Goal: Task Accomplishment & Management: Manage account settings

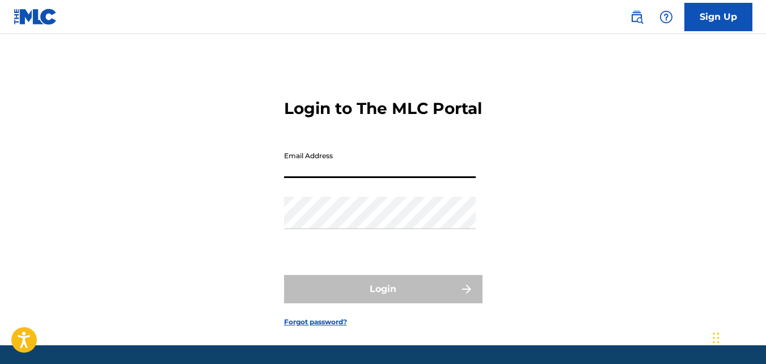
click at [425, 178] on input "Email Address" at bounding box center [380, 162] width 192 height 32
type input "[EMAIL_ADDRESS][DOMAIN_NAME]"
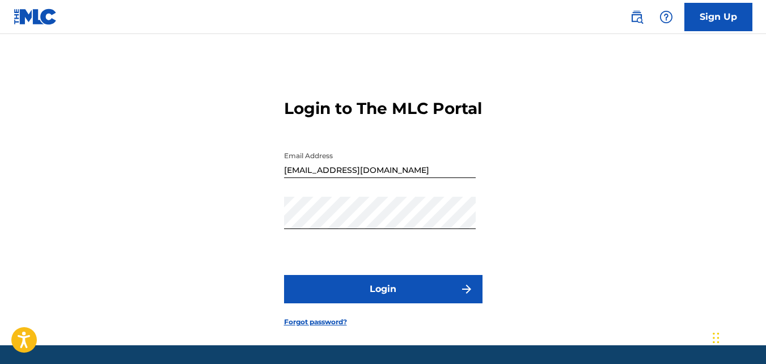
click at [382, 302] on button "Login" at bounding box center [383, 289] width 198 height 28
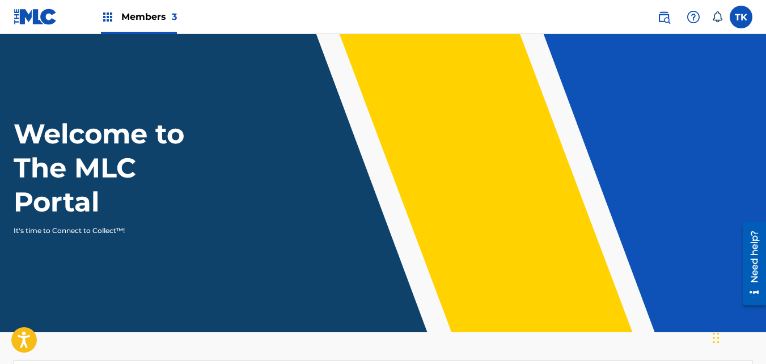
click at [108, 19] on img at bounding box center [108, 17] width 14 height 14
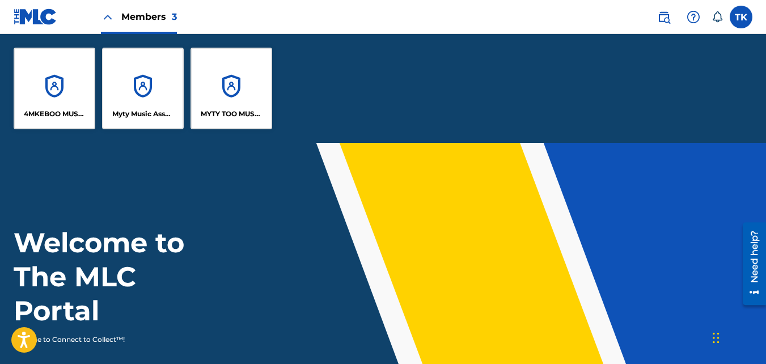
click at [67, 113] on p "4MKEBOO MUSIC PUBLISHING" at bounding box center [55, 114] width 62 height 10
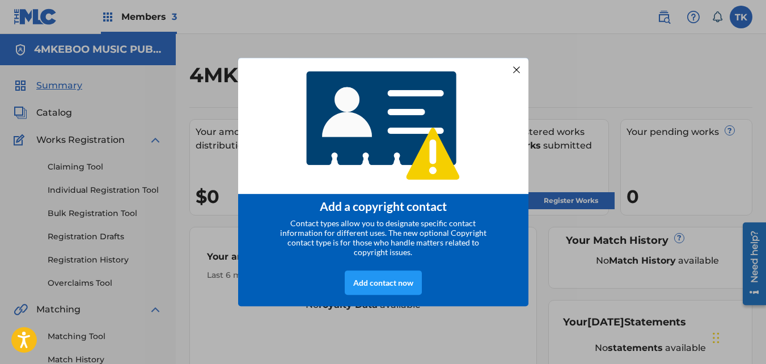
click at [516, 71] on div at bounding box center [516, 69] width 15 height 15
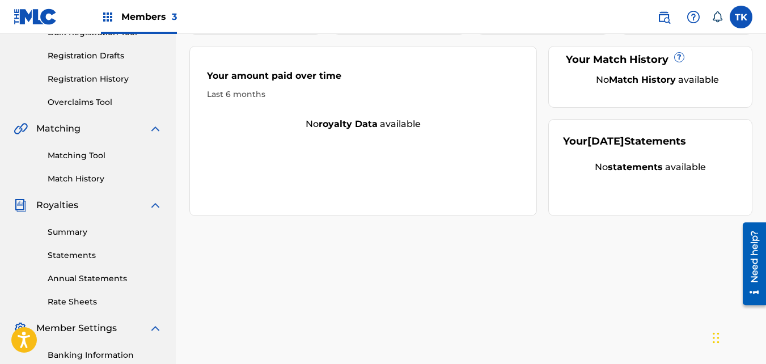
scroll to position [198, 0]
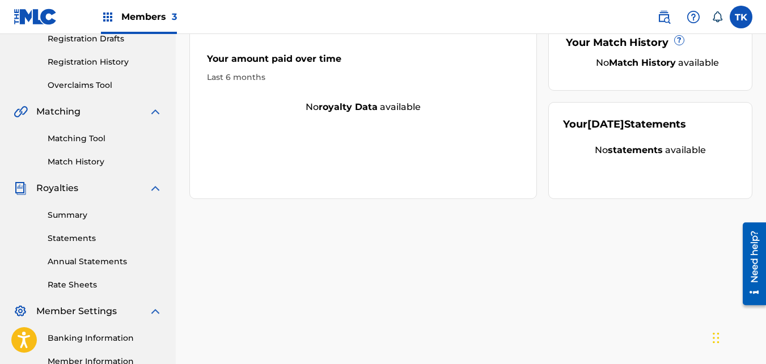
click at [86, 237] on link "Statements" at bounding box center [105, 238] width 115 height 12
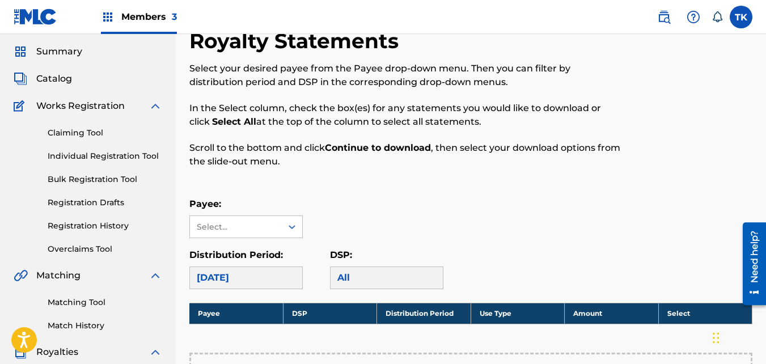
scroll to position [33, 0]
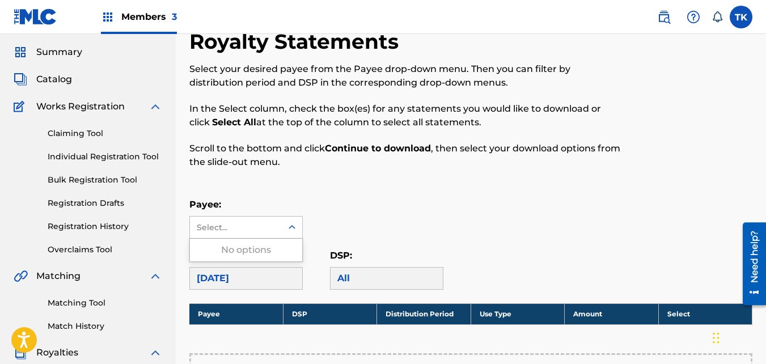
click at [257, 225] on div "Select..." at bounding box center [235, 228] width 77 height 12
click at [343, 164] on p "Scroll to the bottom and click Continue to download , then select your download…" at bounding box center [406, 155] width 434 height 27
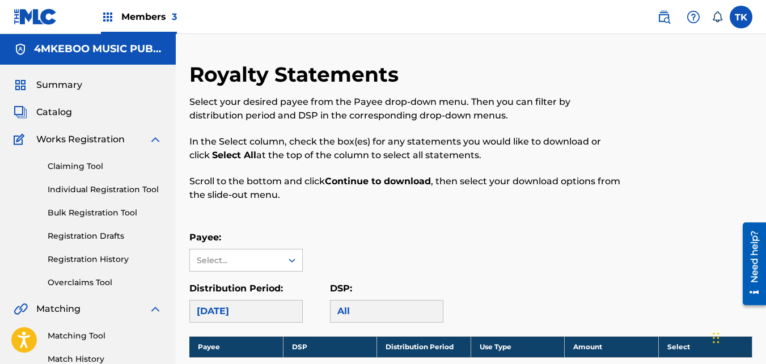
scroll to position [0, 0]
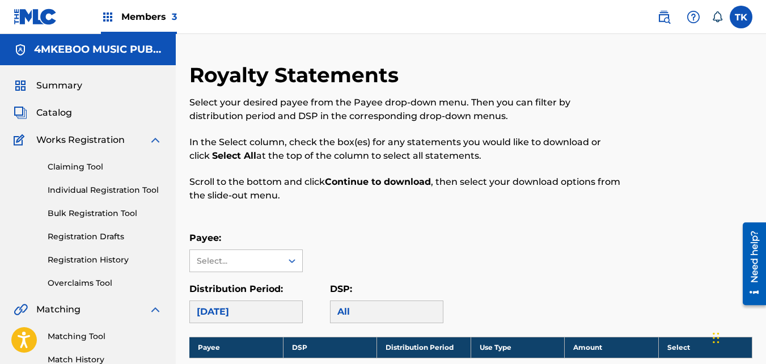
click at [81, 137] on span "Works Registration" at bounding box center [80, 140] width 88 height 14
click at [154, 137] on img at bounding box center [156, 140] width 14 height 14
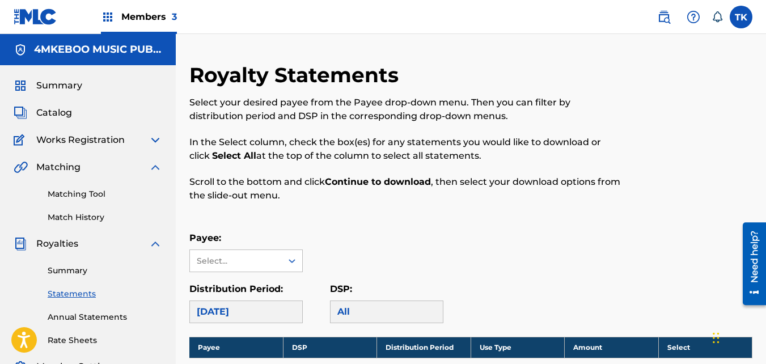
click at [67, 113] on span "Catalog" at bounding box center [54, 113] width 36 height 14
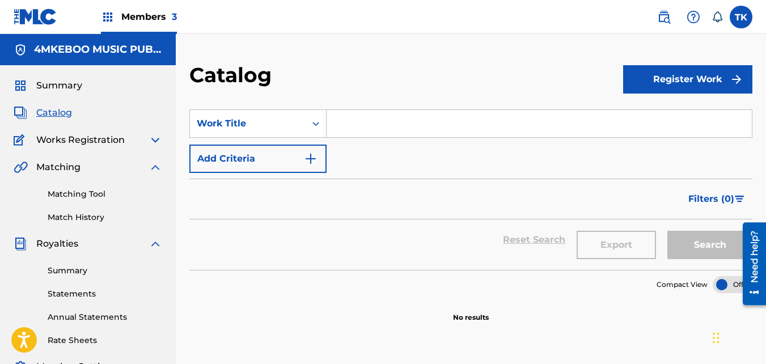
click at [657, 71] on button "Register Work" at bounding box center [687, 79] width 129 height 28
click at [657, 105] on link "Individual" at bounding box center [687, 116] width 129 height 27
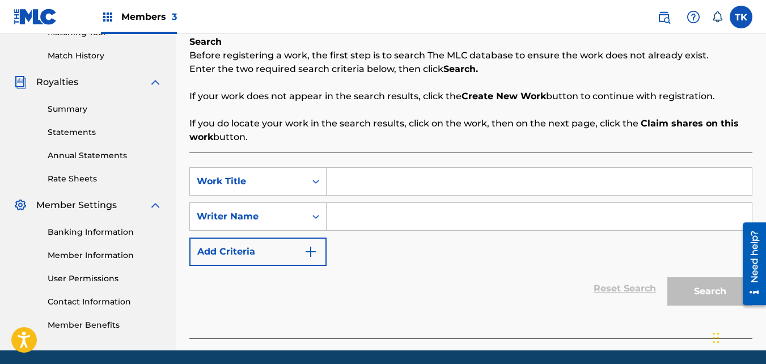
scroll to position [202, 0]
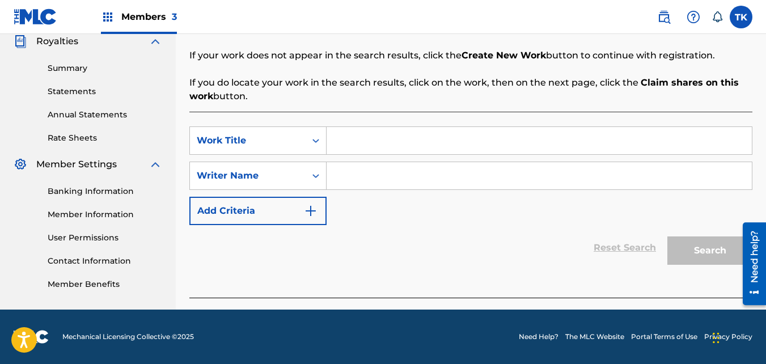
click at [438, 147] on input "Search Form" at bounding box center [539, 140] width 425 height 27
type input "Ooh Baby Baby"
click at [399, 176] on input "Search Form" at bounding box center [539, 175] width 425 height 27
click at [516, 174] on input "Search Form" at bounding box center [539, 175] width 425 height 27
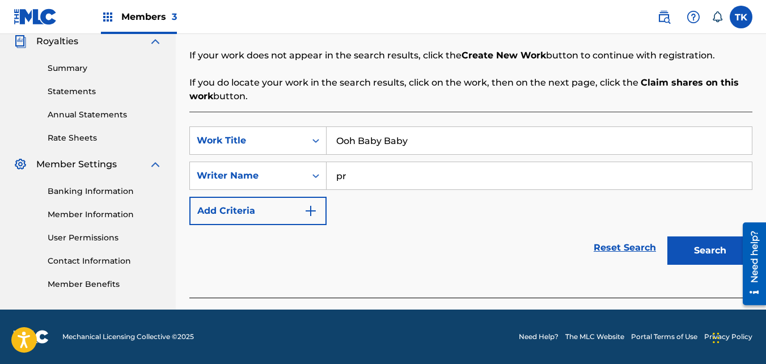
type input "p"
type input "A"
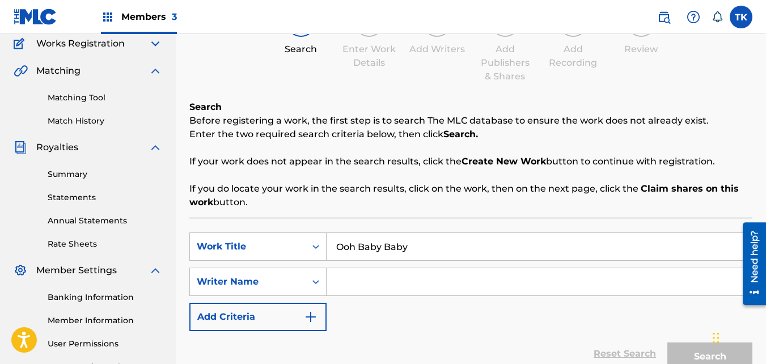
scroll to position [96, 0]
click at [607, 243] on input "Ooh Baby Baby" at bounding box center [539, 247] width 425 height 27
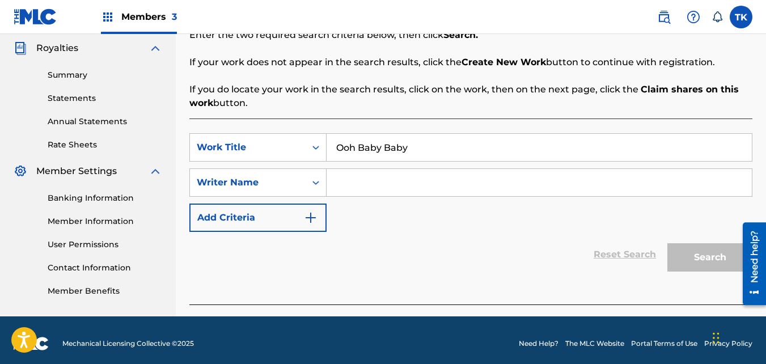
scroll to position [202, 0]
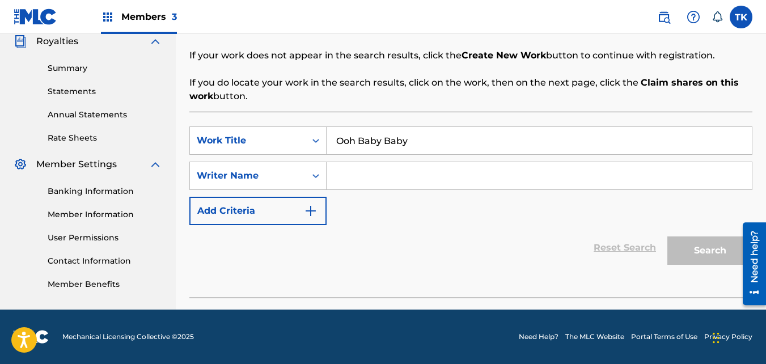
click at [700, 248] on div "Search" at bounding box center [707, 247] width 91 height 45
click at [119, 189] on link "Banking Information" at bounding box center [105, 191] width 115 height 12
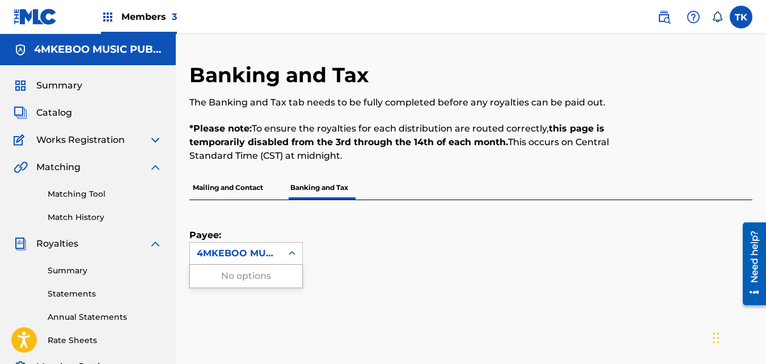
click at [291, 253] on icon at bounding box center [292, 253] width 7 height 4
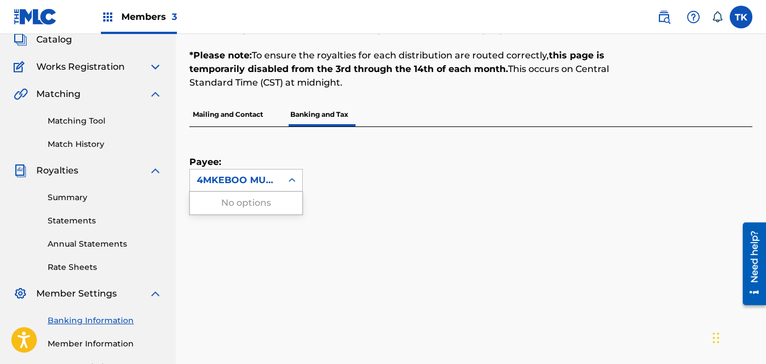
scroll to position [79, 0]
